Goal: Information Seeking & Learning: Learn about a topic

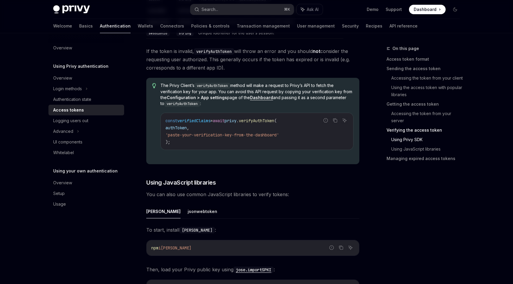
scroll to position [1121, 0]
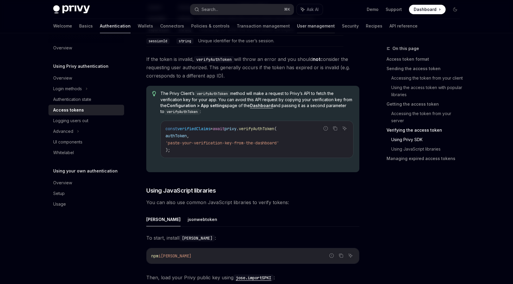
click at [297, 32] on link "User management" at bounding box center [316, 26] width 38 height 14
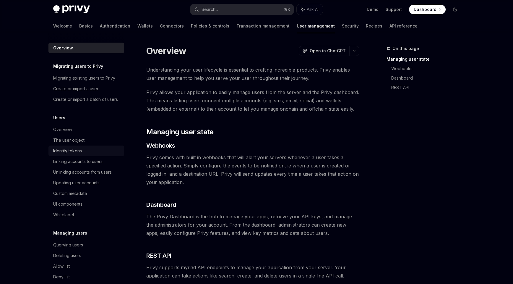
click at [98, 152] on div "Identity tokens" at bounding box center [86, 150] width 67 height 7
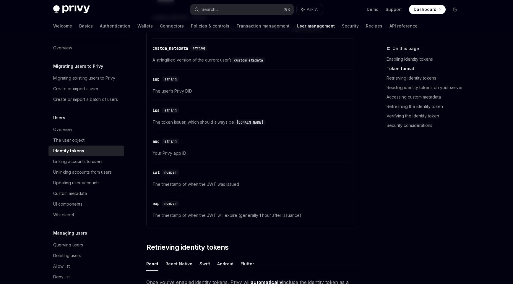
scroll to position [240, 0]
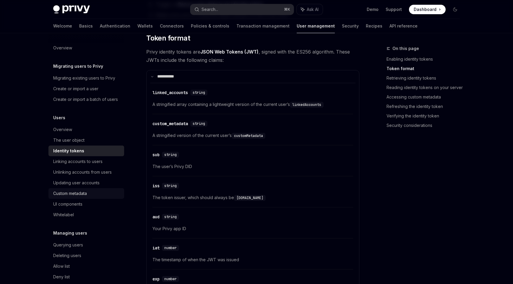
click at [86, 193] on div "Custom metadata" at bounding box center [70, 193] width 34 height 7
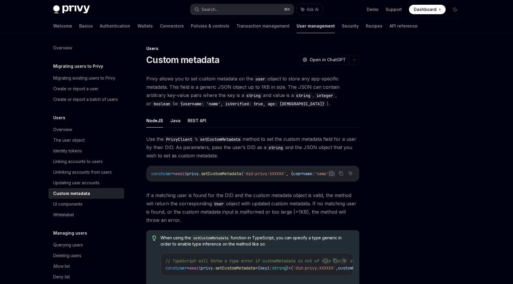
click at [250, 89] on span "Privy allows you to set custom metadata on the user object to store any app-spe…" at bounding box center [252, 90] width 213 height 33
click at [174, 87] on span "Privy allows you to set custom metadata on the user object to store any app-spe…" at bounding box center [252, 90] width 213 height 33
drag, startPoint x: 174, startPoint y: 87, endPoint x: 283, endPoint y: 88, distance: 109.1
click at [284, 88] on span "Privy allows you to set custom metadata on the user object to store any app-spe…" at bounding box center [252, 90] width 213 height 33
click at [299, 110] on div "Privy allows you to set custom metadata on the user object to store any app-spe…" at bounding box center [252, 184] width 213 height 220
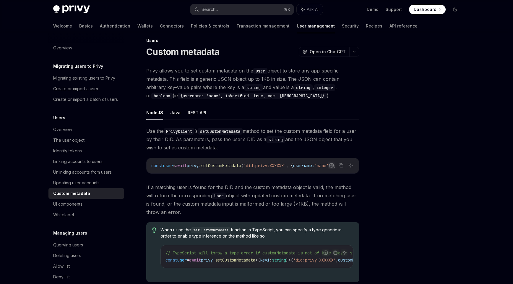
scroll to position [0, 12]
click at [323, 166] on span "'name'" at bounding box center [322, 165] width 14 height 5
click at [322, 166] on span "'name'" at bounding box center [322, 165] width 14 height 5
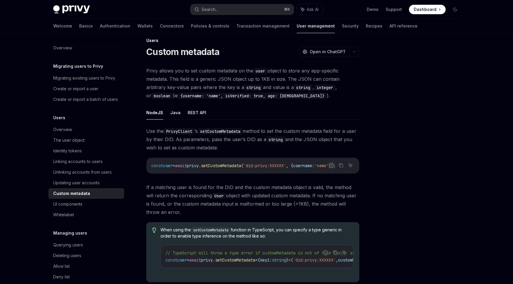
click at [326, 166] on span "'name'" at bounding box center [322, 165] width 14 height 5
click at [320, 167] on span "'name'" at bounding box center [322, 165] width 14 height 5
click at [329, 166] on icon "Report incorrect code" at bounding box center [331, 165] width 5 height 5
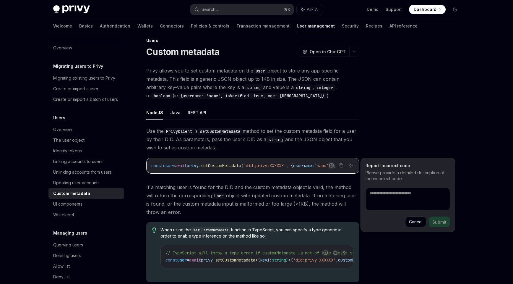
click at [412, 221] on button "Cancel" at bounding box center [415, 221] width 21 height 11
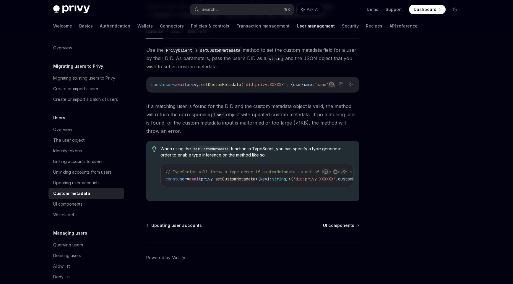
scroll to position [84, 0]
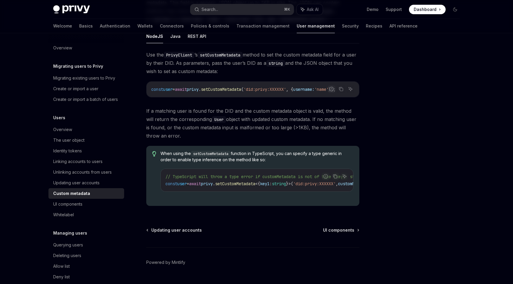
click at [404, 80] on div at bounding box center [420, 164] width 90 height 239
click at [377, 120] on div at bounding box center [420, 164] width 90 height 239
click at [424, 155] on div at bounding box center [420, 164] width 90 height 239
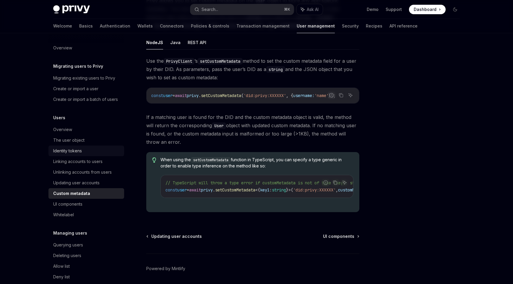
scroll to position [78, 0]
click at [77, 152] on div "Identity tokens" at bounding box center [67, 150] width 29 height 7
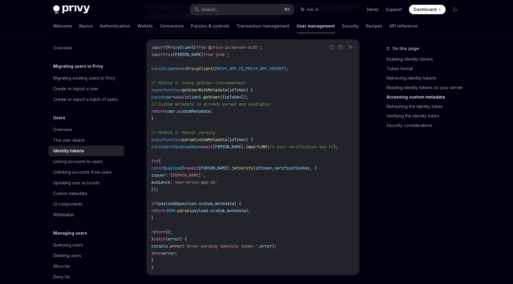
scroll to position [1138, 0]
click at [100, 27] on link "Authentication" at bounding box center [115, 26] width 30 height 14
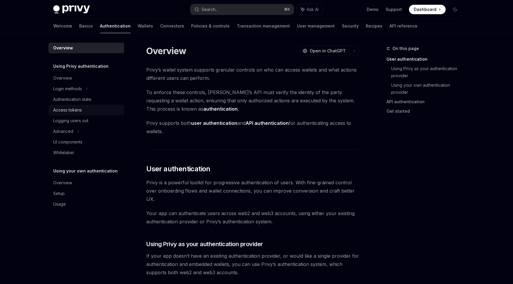
click at [86, 107] on div "Access tokens" at bounding box center [86, 109] width 67 height 7
type textarea "*"
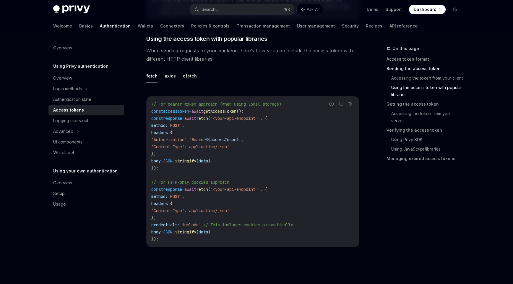
scroll to position [517, 0]
